Goal: Task Accomplishment & Management: Manage account settings

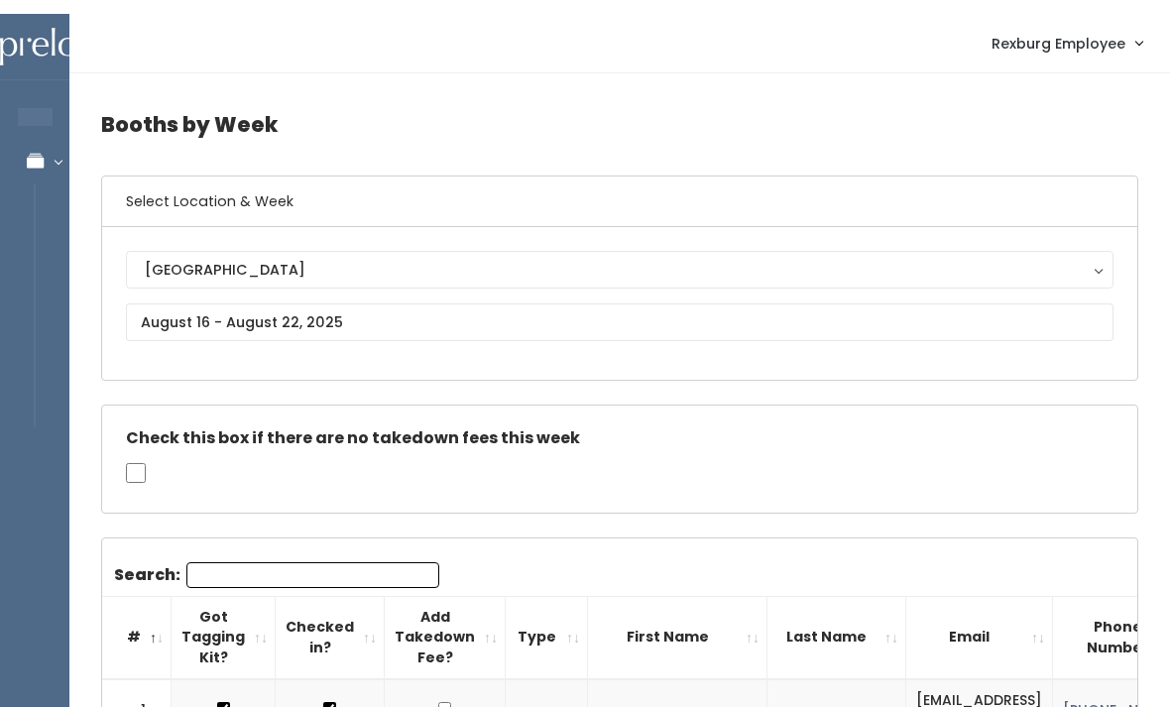
scroll to position [0, 186]
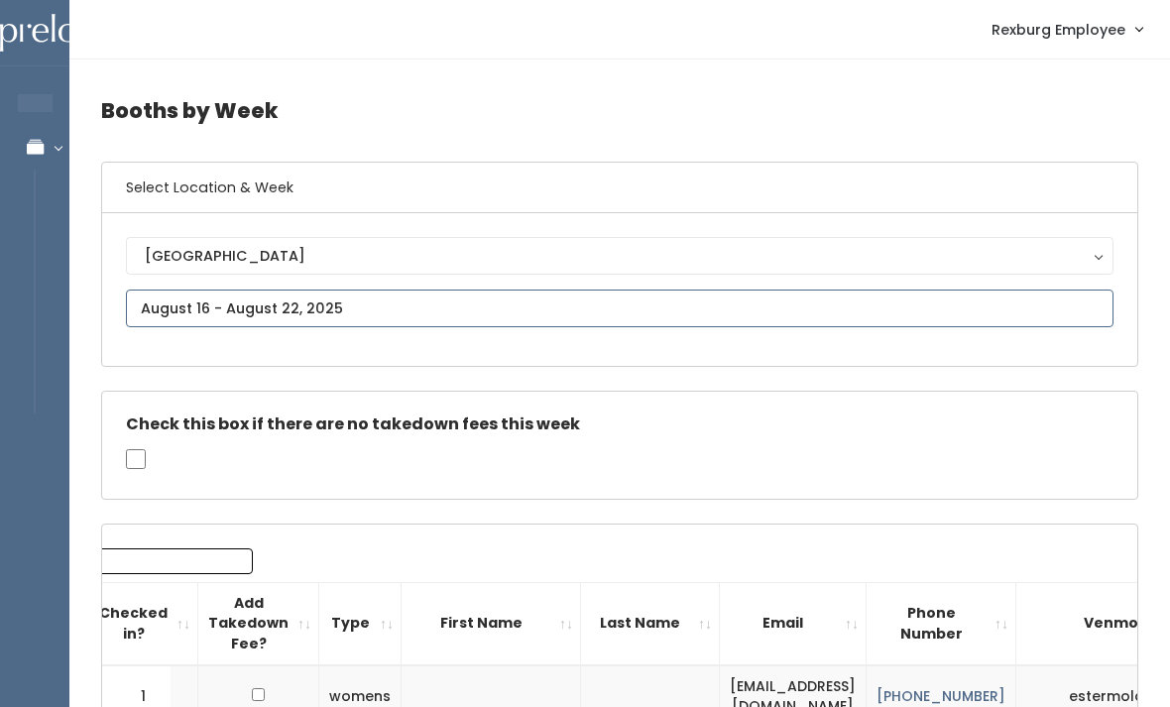
click at [453, 317] on input "text" at bounding box center [620, 309] width 988 height 38
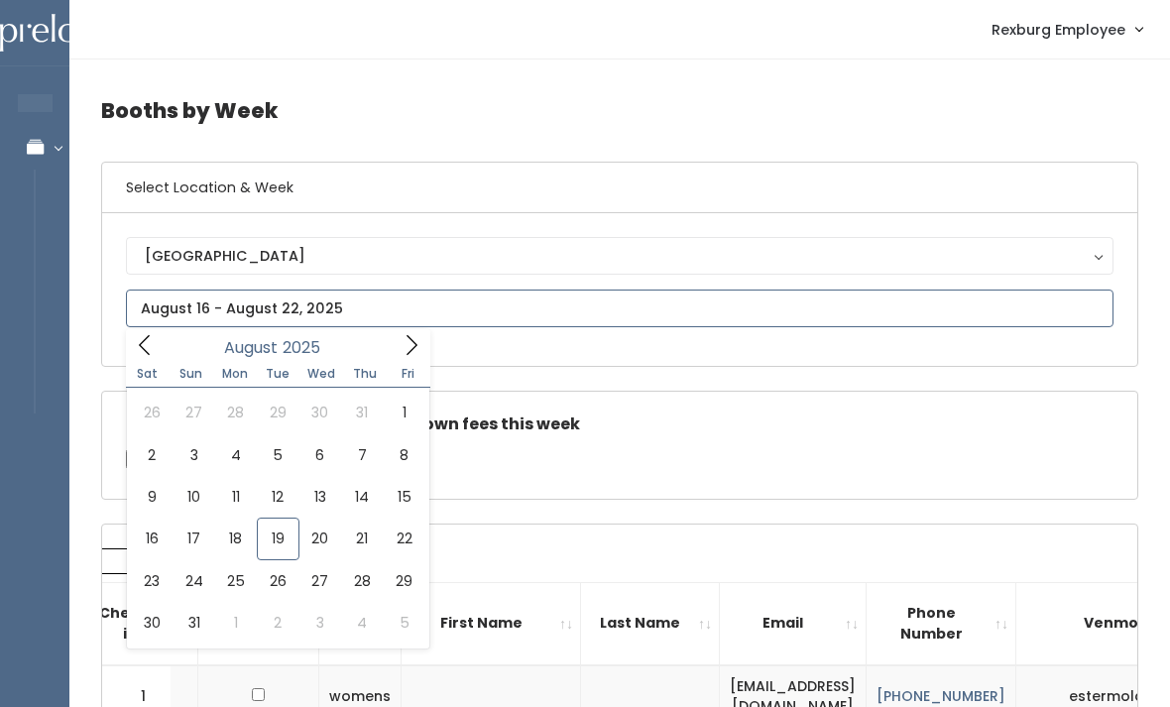
click at [406, 354] on icon at bounding box center [412, 345] width 22 height 22
click at [418, 344] on icon at bounding box center [412, 345] width 22 height 22
click at [159, 345] on span at bounding box center [145, 344] width 38 height 31
type input "September 13 to September 19"
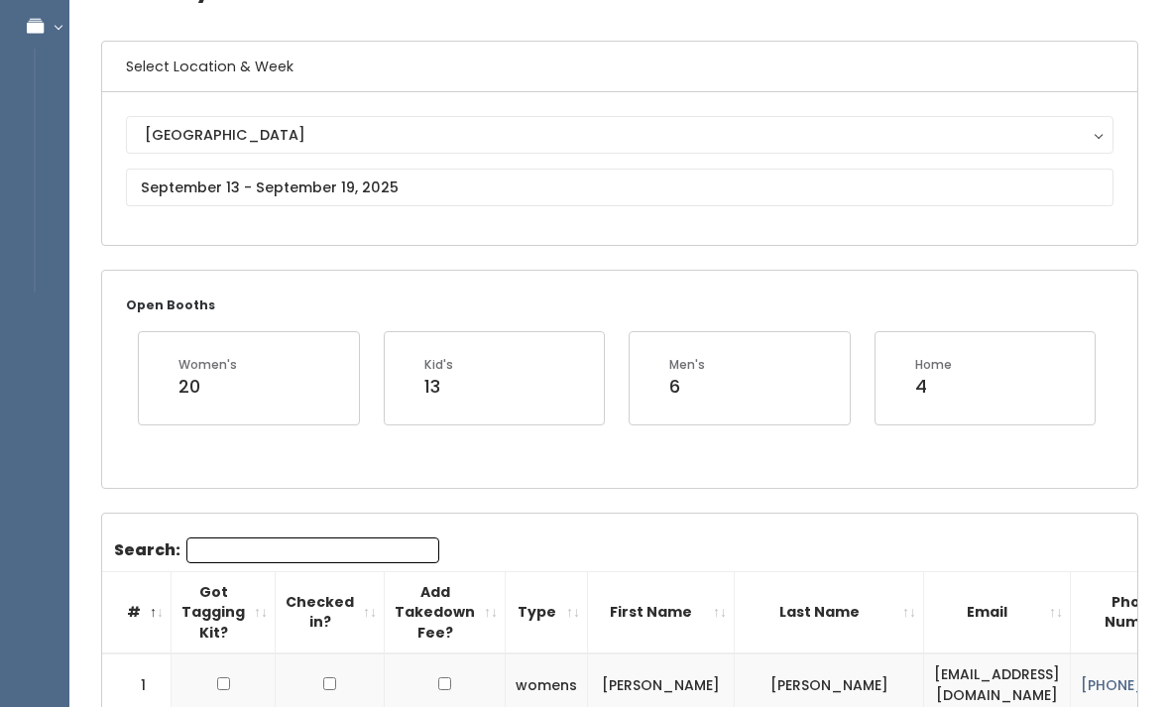
scroll to position [105, 0]
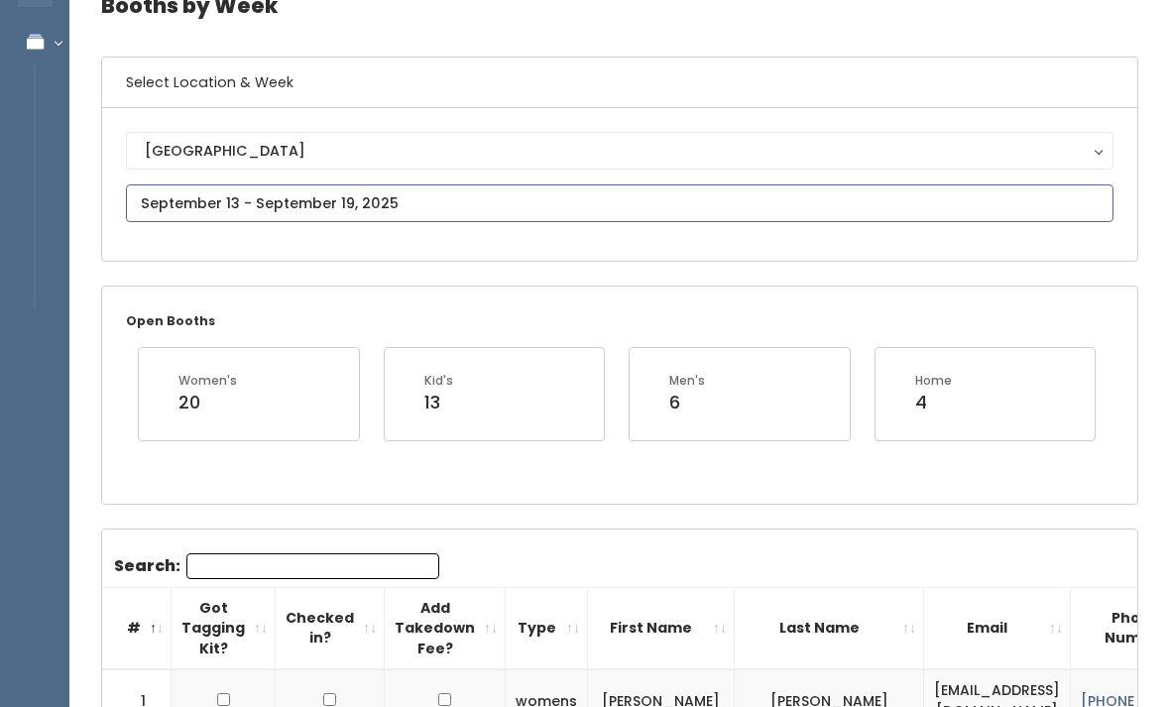
click at [799, 199] on input "text" at bounding box center [620, 203] width 988 height 38
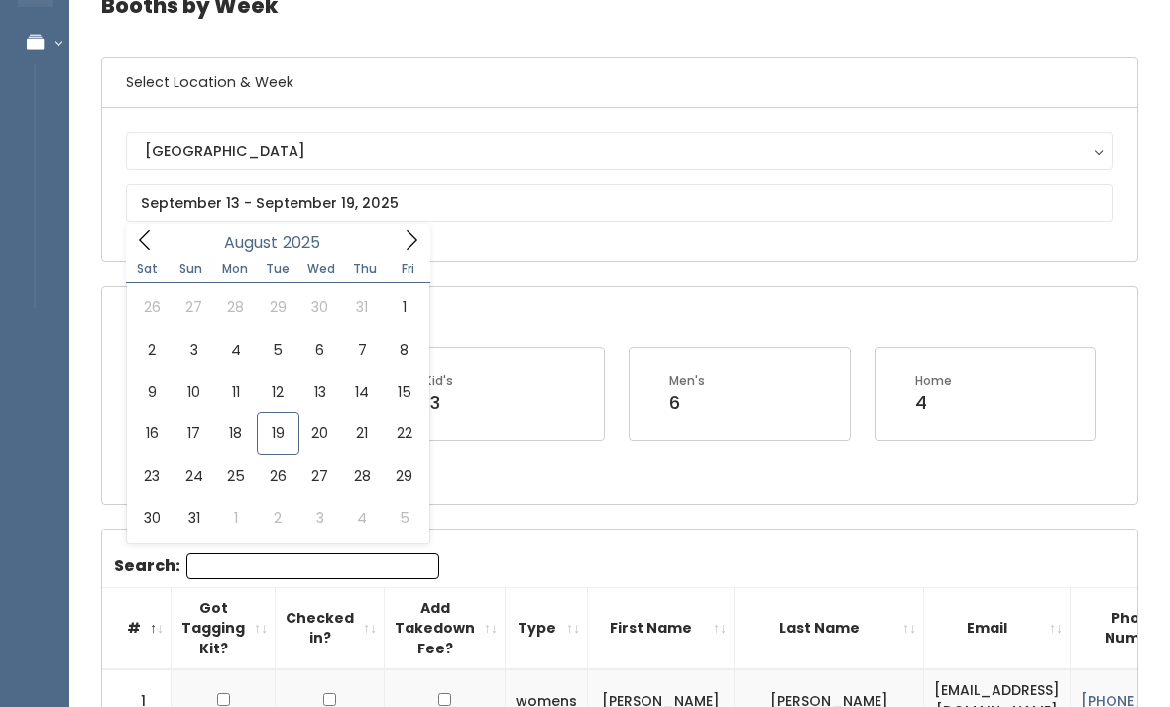
click at [801, 287] on div "Open Booths Women's 20 Kid's 13 Men's 6 Home 4" at bounding box center [619, 395] width 1035 height 216
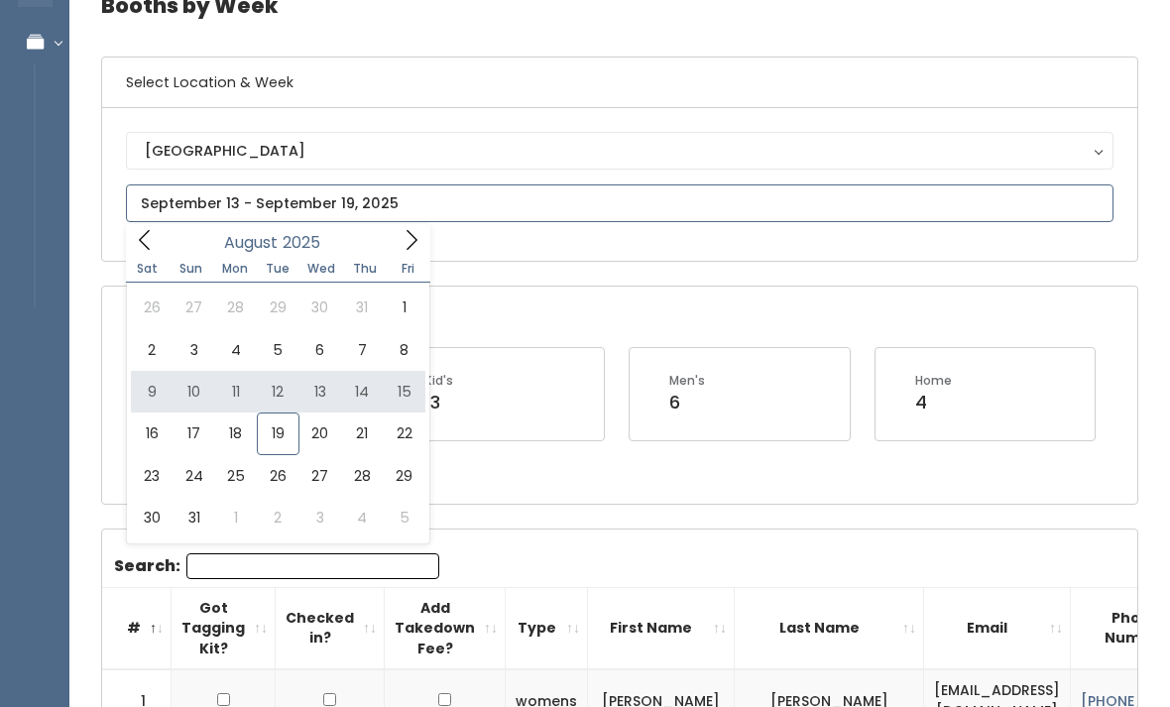
type input "[DATE] to [DATE]"
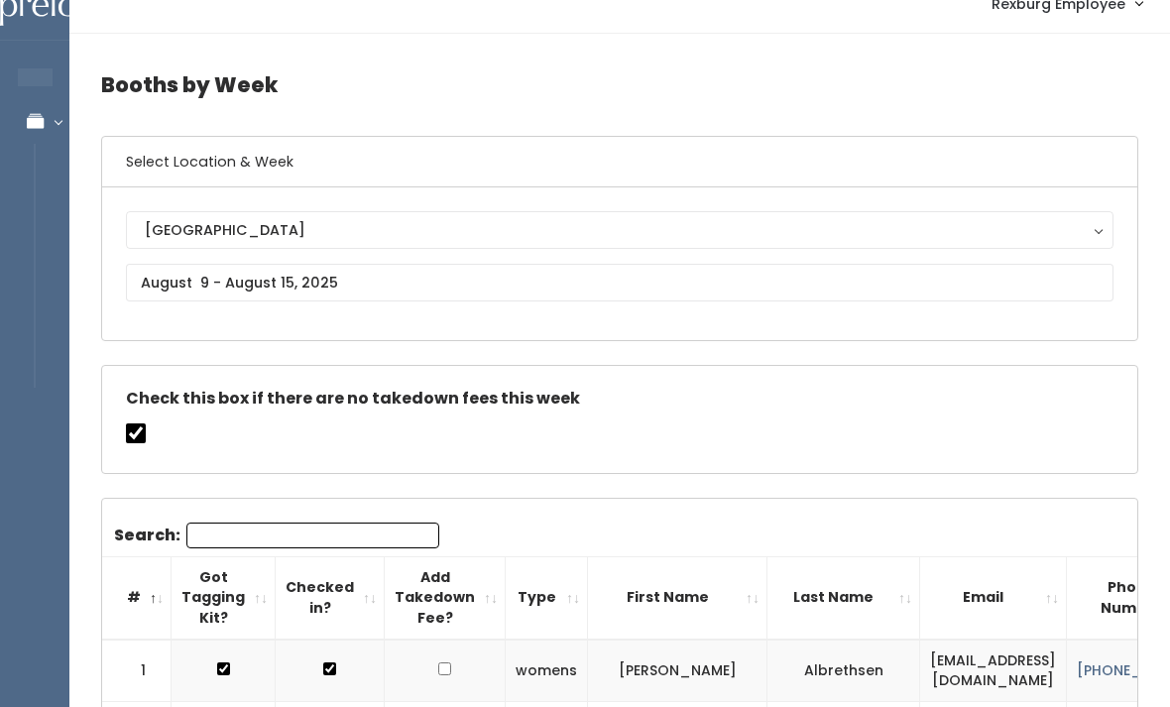
scroll to position [0, 11]
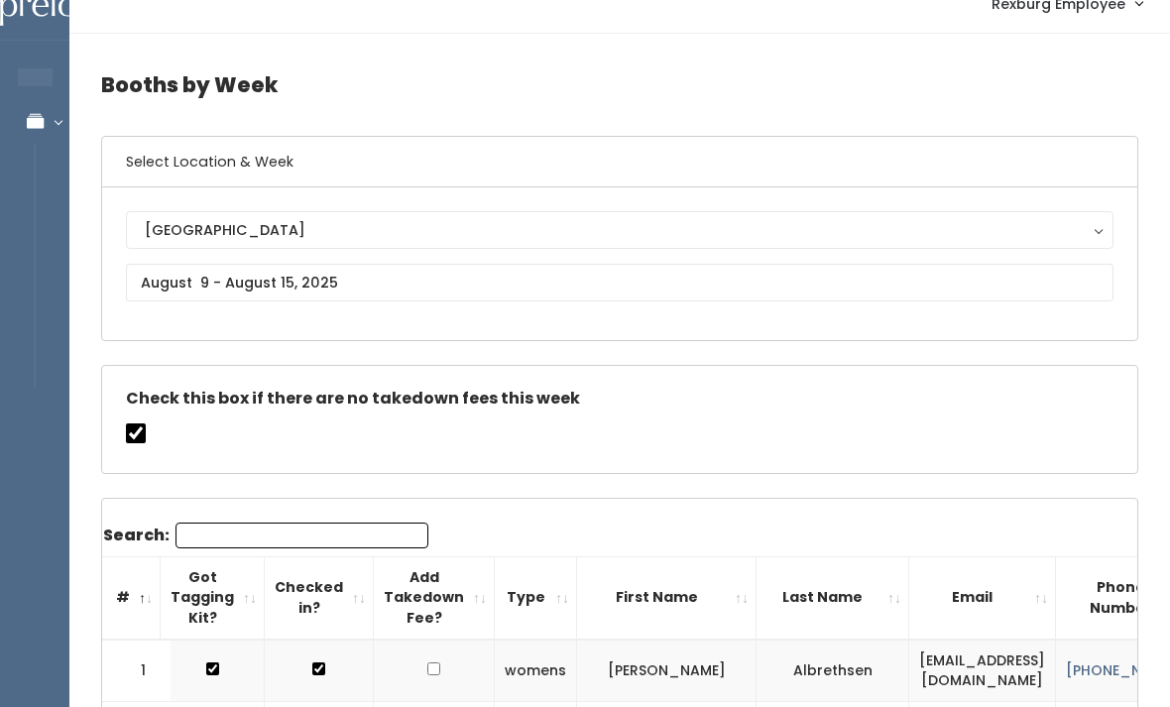
click at [303, 543] on input "Search:" at bounding box center [302, 537] width 253 height 26
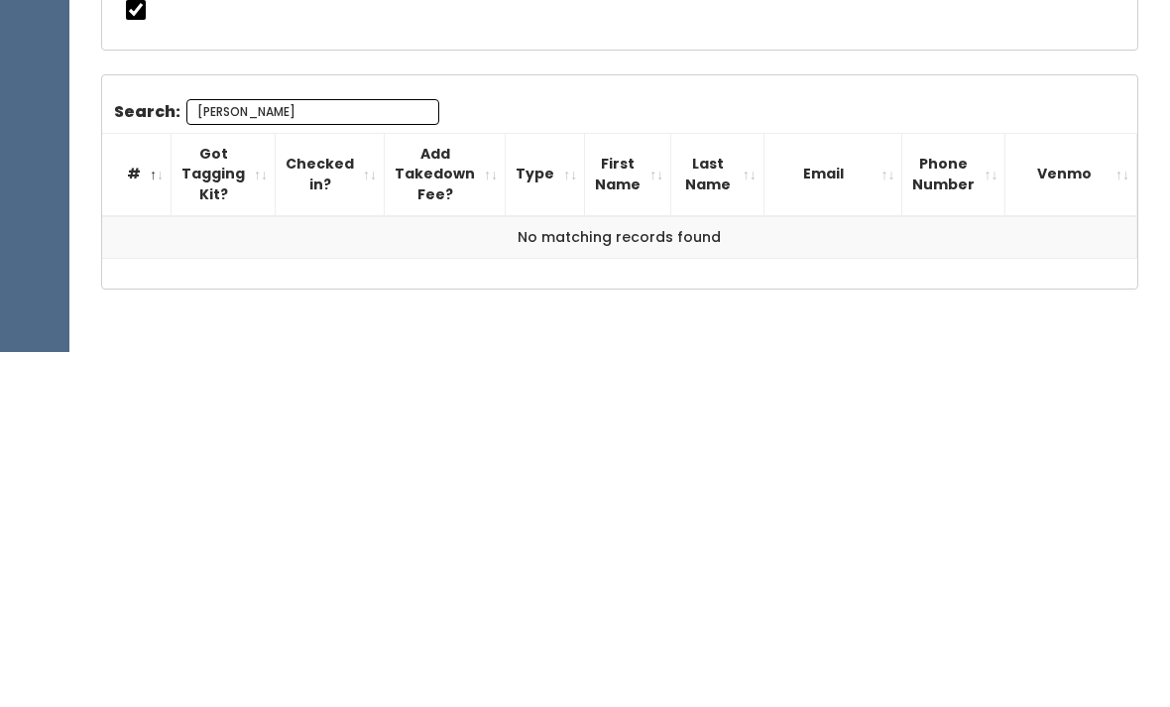
scroll to position [145, 0]
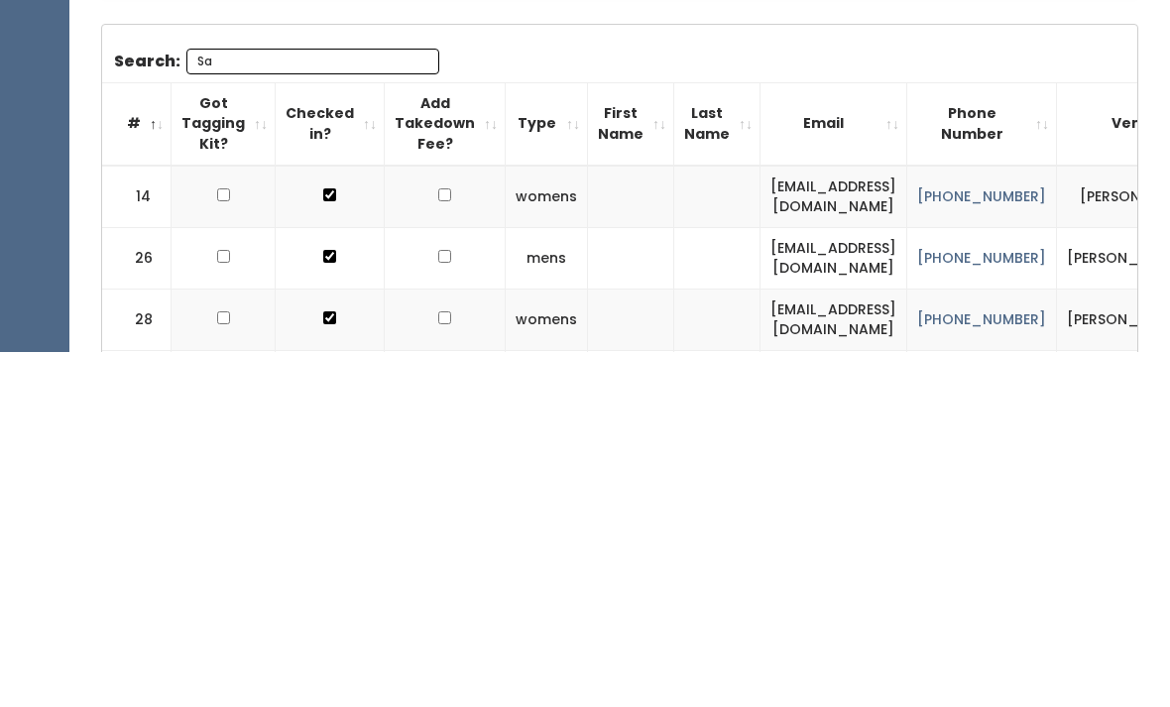
type input "S"
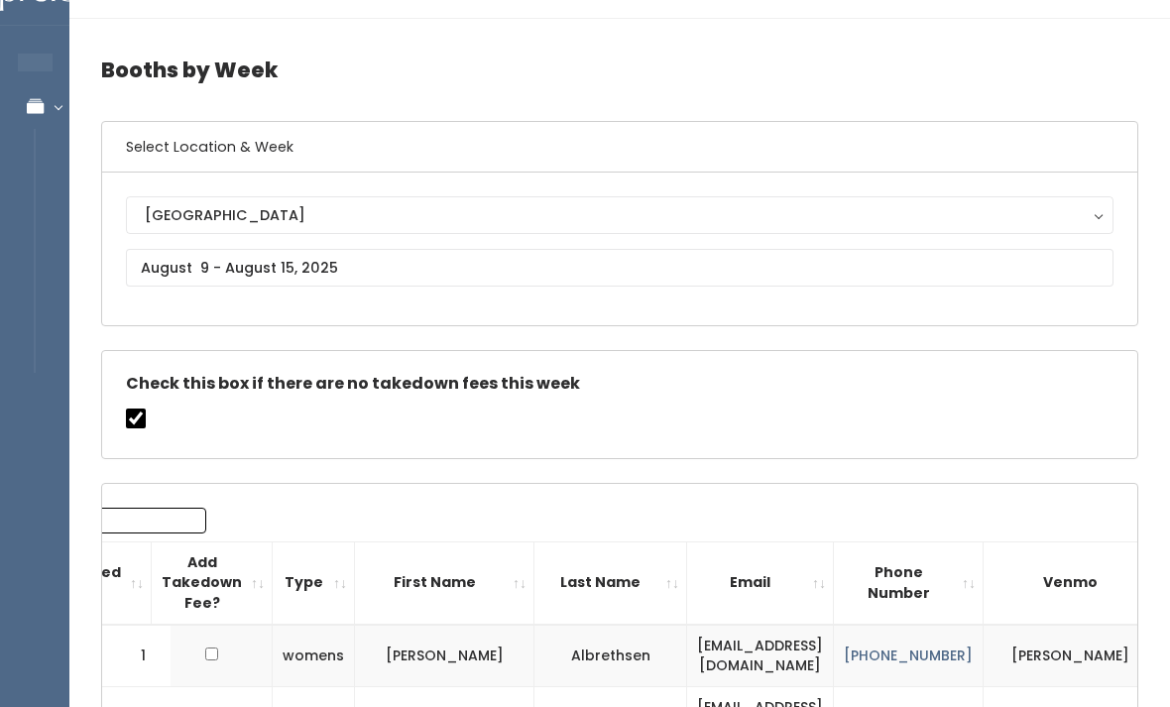
scroll to position [48, 0]
